Goal: Information Seeking & Learning: Learn about a topic

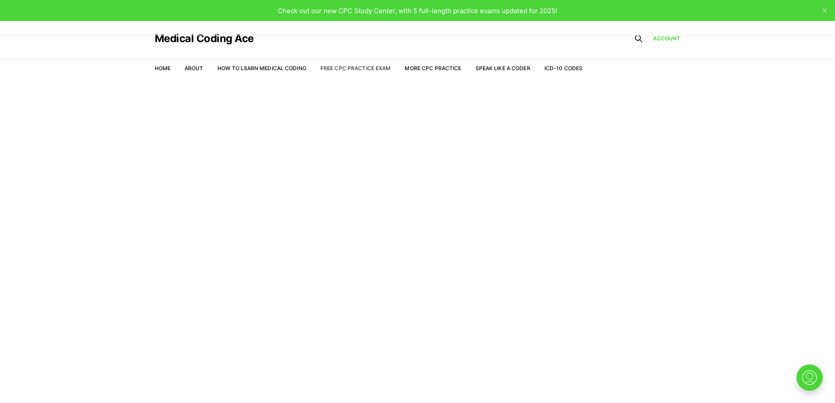
click at [377, 69] on link "Free CPC Practice Exam" at bounding box center [355, 68] width 71 height 7
click at [166, 72] on li "Home" at bounding box center [163, 68] width 16 height 8
click at [163, 69] on link "Home" at bounding box center [163, 68] width 16 height 7
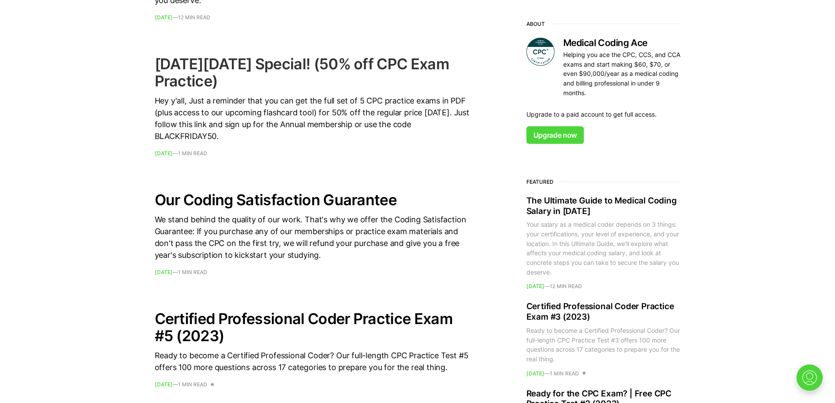
scroll to position [584, 0]
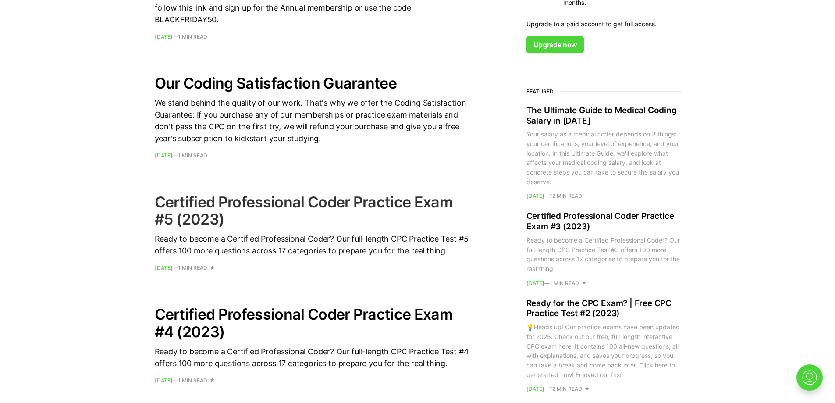
click at [360, 209] on h2 "Certified Professional Coder Practice Exam #5 (2023)" at bounding box center [312, 210] width 315 height 34
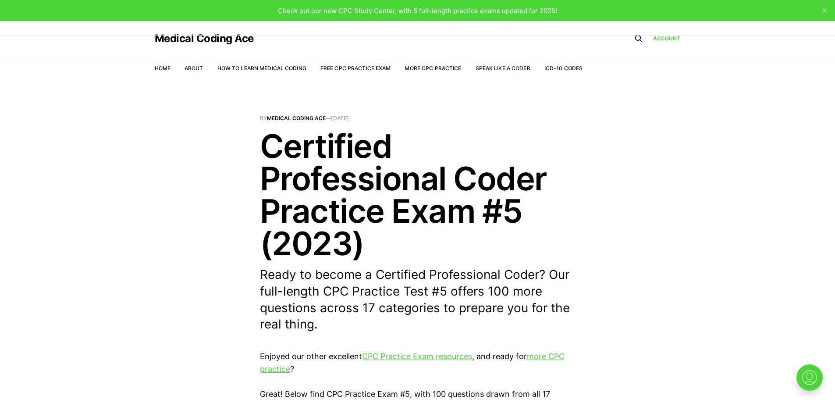
scroll to position [117, 0]
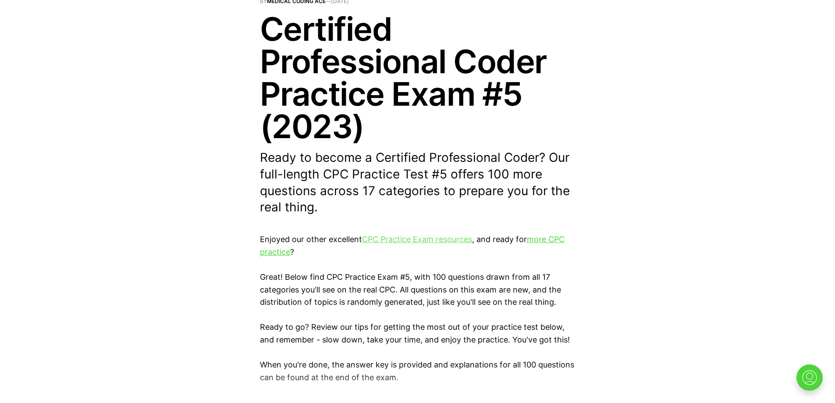
click at [410, 237] on link "CPC Practice Exam resources" at bounding box center [417, 238] width 110 height 9
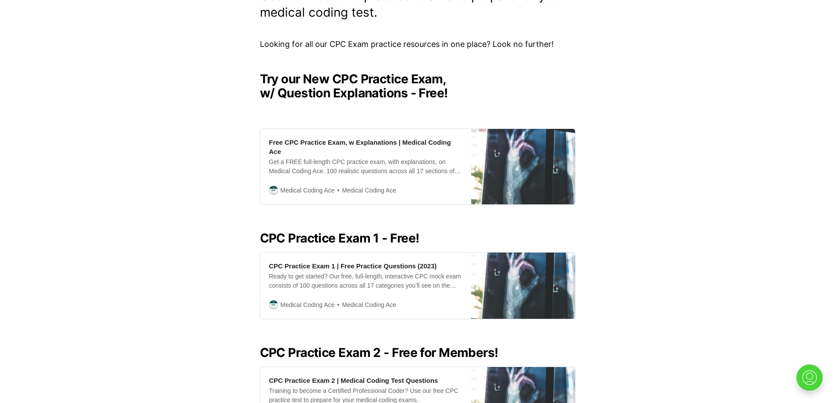
scroll to position [117, 0]
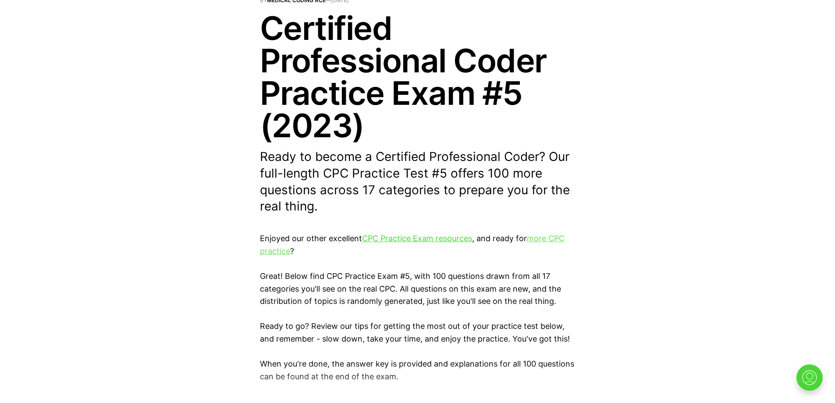
click at [555, 237] on link "more CPC practice" at bounding box center [412, 244] width 304 height 22
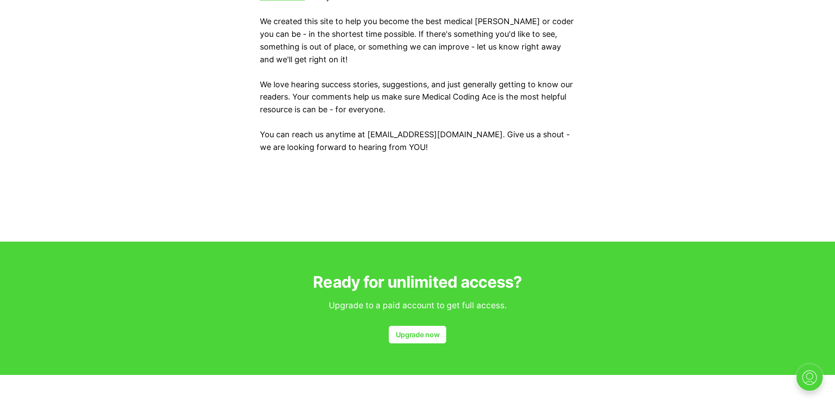
scroll to position [1051, 0]
